Goal: Transaction & Acquisition: Register for event/course

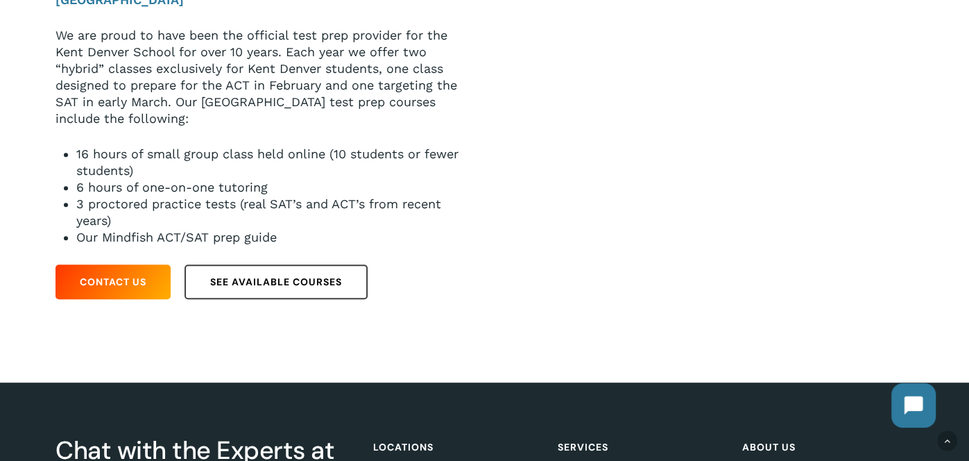
scroll to position [315, 0]
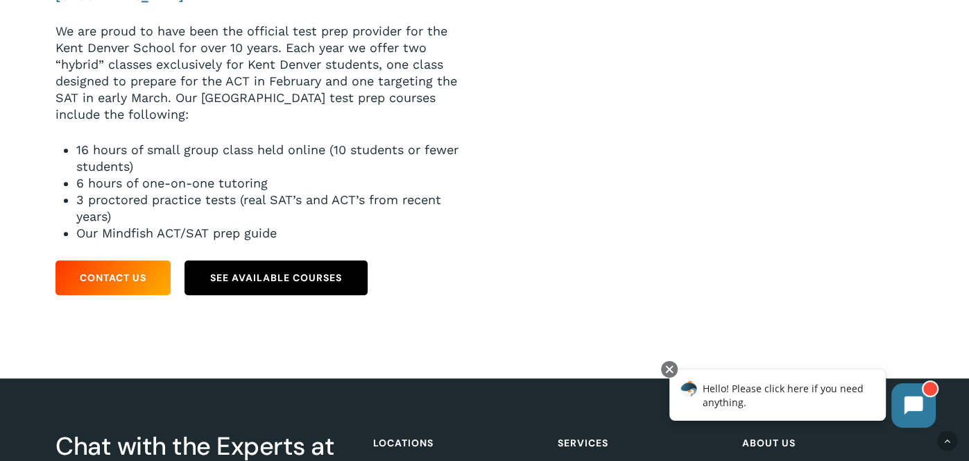
click at [298, 283] on span "See Available Courses" at bounding box center [276, 278] width 132 height 14
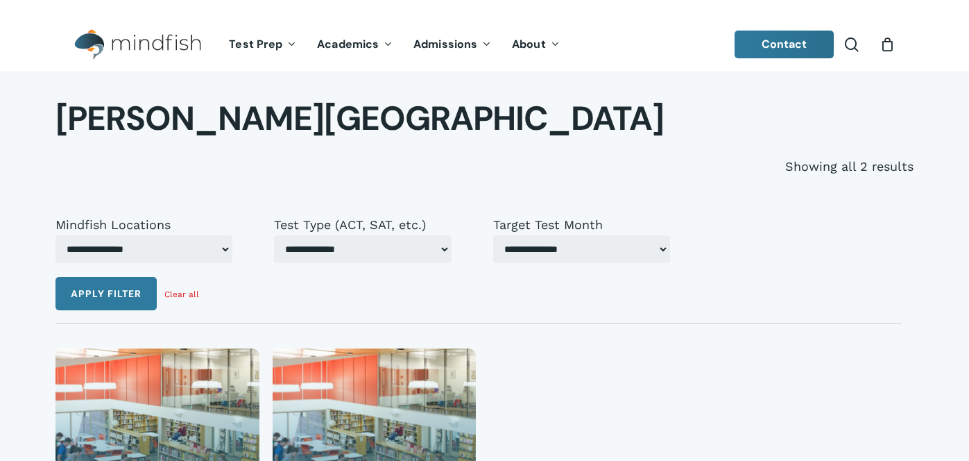
select select "***"
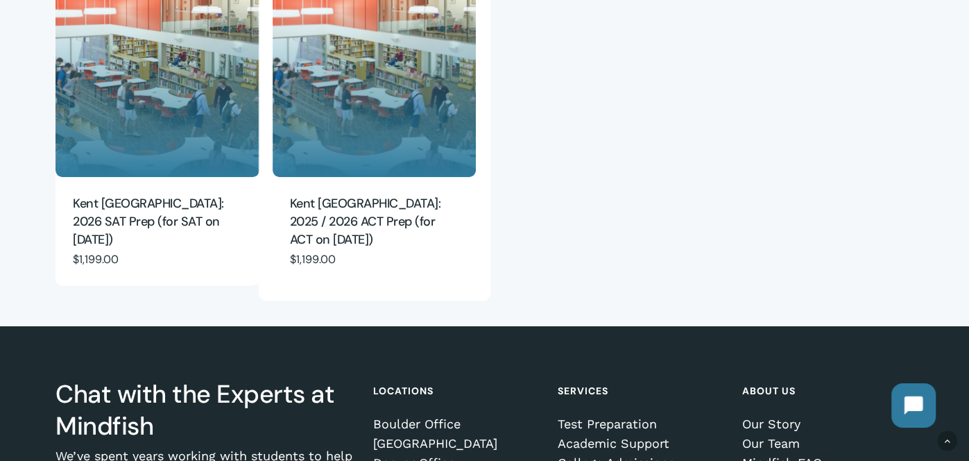
scroll to position [396, 0]
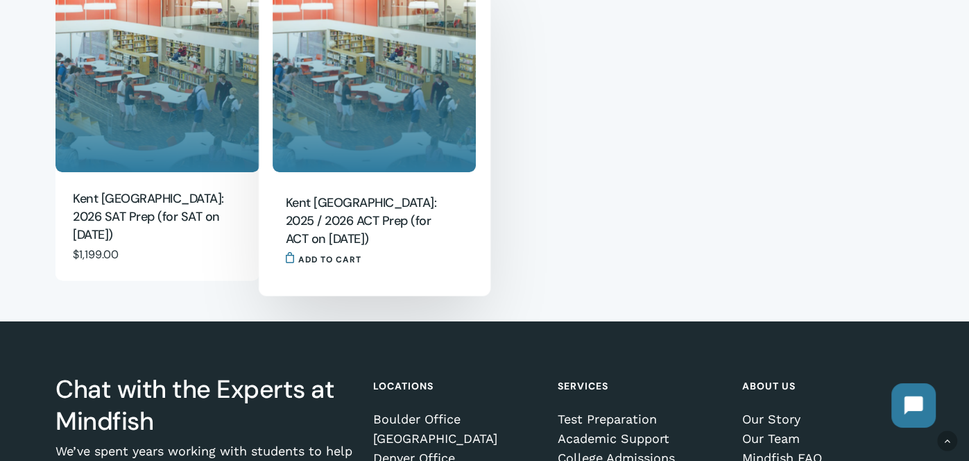
click at [431, 152] on img "Kent Denver: 2025 / 2026 ACT Prep (for ACT on Feb. 14)" at bounding box center [375, 71] width 204 height 204
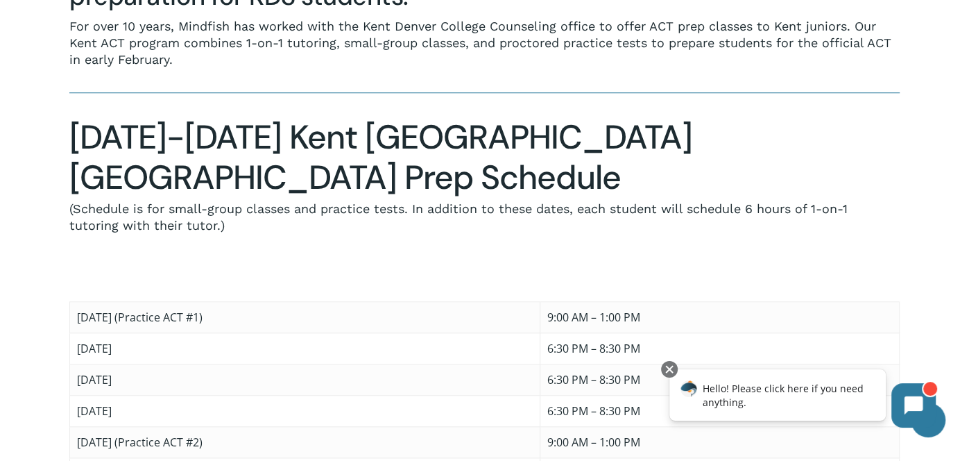
scroll to position [803, 0]
